Goal: Navigation & Orientation: Find specific page/section

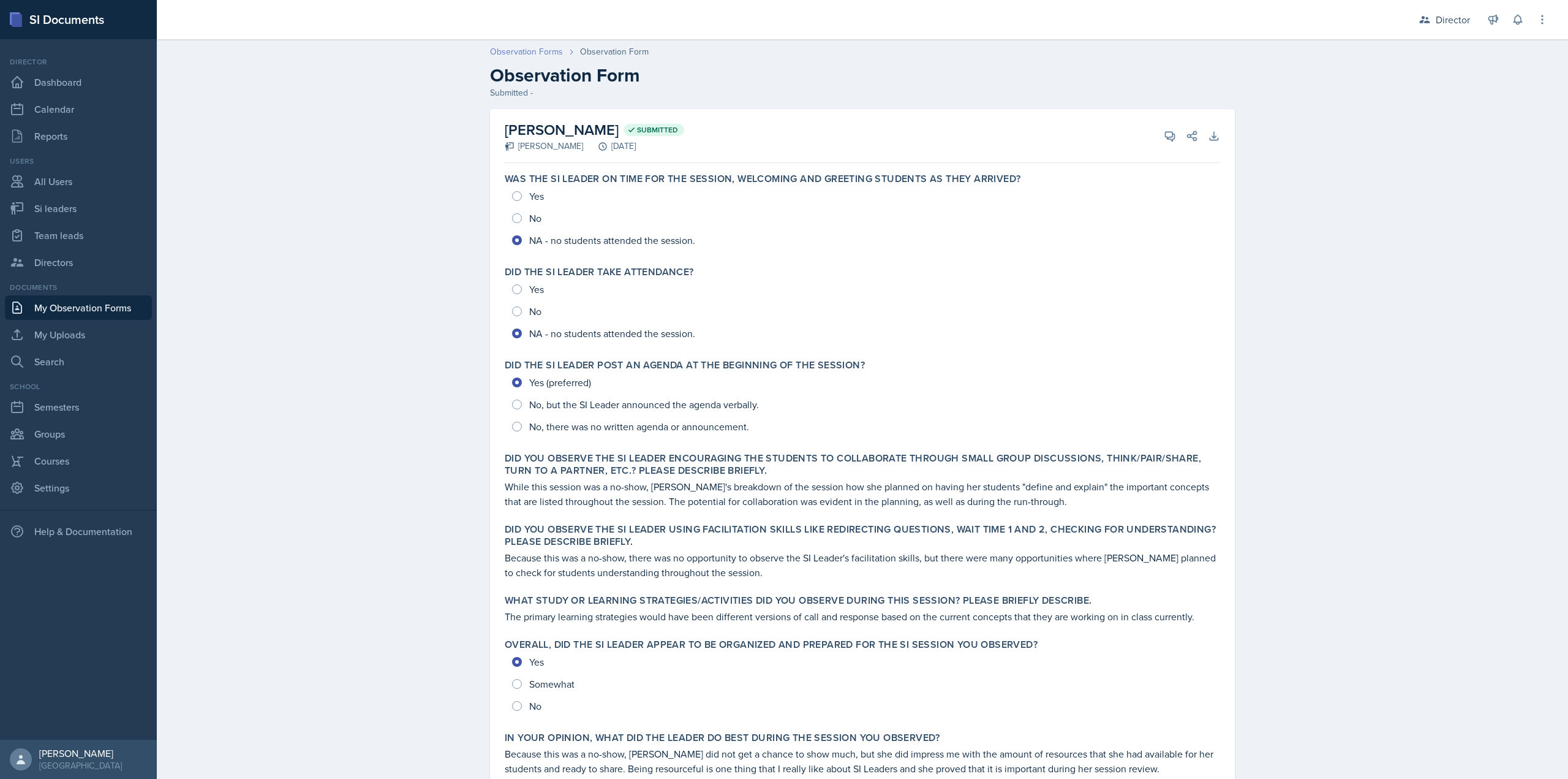
click at [532, 54] on link "Observation Forms" at bounding box center [526, 52] width 73 height 13
